Goal: Navigation & Orientation: Find specific page/section

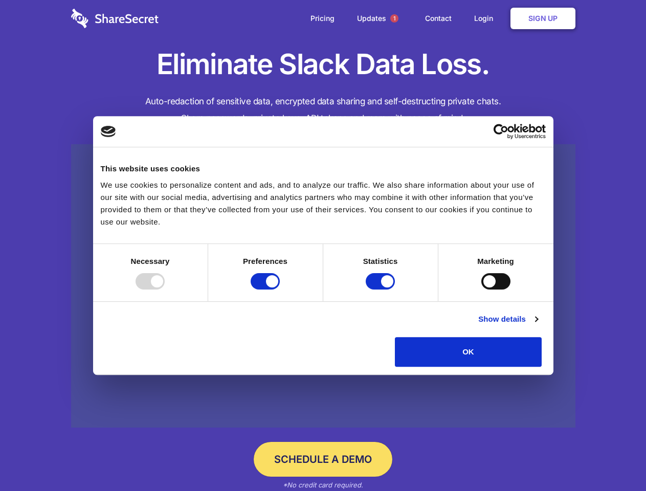
click at [165, 290] on div at bounding box center [150, 281] width 29 height 16
click at [280, 290] on input "Preferences" at bounding box center [265, 281] width 29 height 16
checkbox input "false"
click at [382, 290] on input "Statistics" at bounding box center [380, 281] width 29 height 16
checkbox input "false"
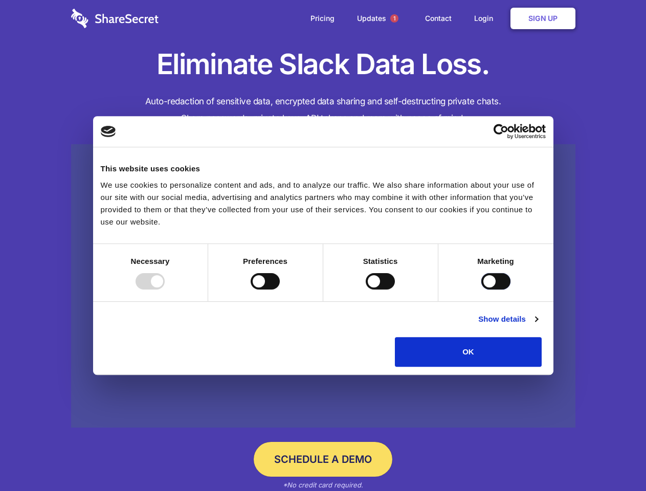
click at [482, 290] on input "Marketing" at bounding box center [496, 281] width 29 height 16
checkbox input "true"
click at [538, 325] on link "Show details" at bounding box center [507, 319] width 59 height 12
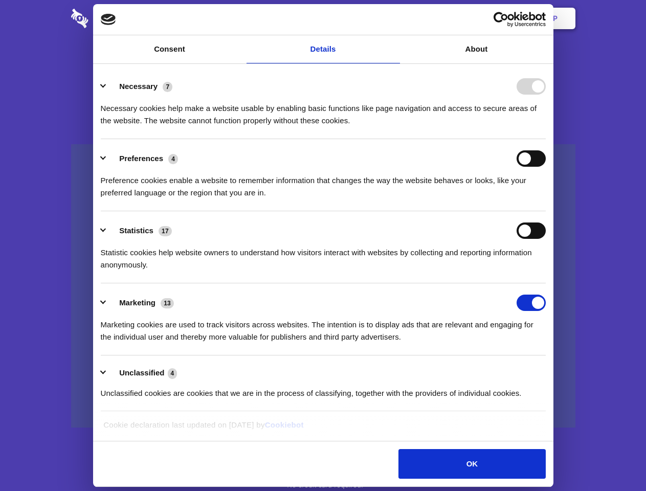
click at [546, 139] on li "Necessary 7 Necessary cookies help make a website usable by enabling basic func…" at bounding box center [323, 103] width 445 height 72
click at [394, 18] on span "1" at bounding box center [394, 18] width 8 height 8
